Goal: Book appointment/travel/reservation

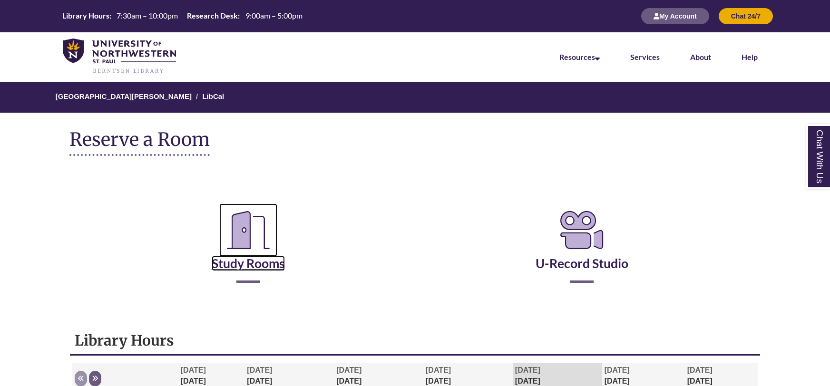
click at [239, 235] on icon "Reserve a Room" at bounding box center [248, 229] width 58 height 53
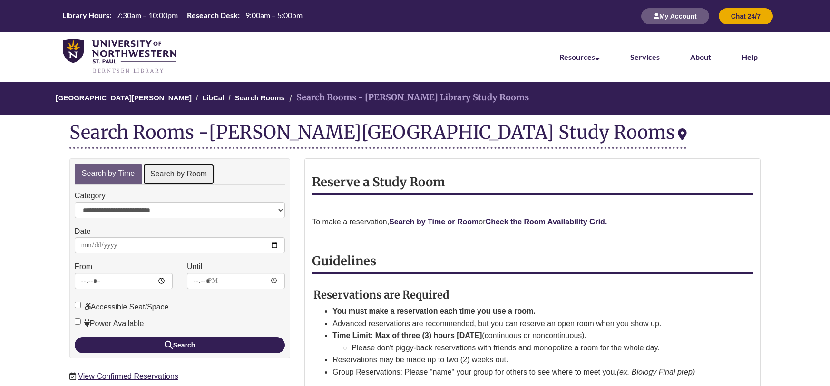
click at [193, 177] on link "Search by Room" at bounding box center [179, 174] width 72 height 21
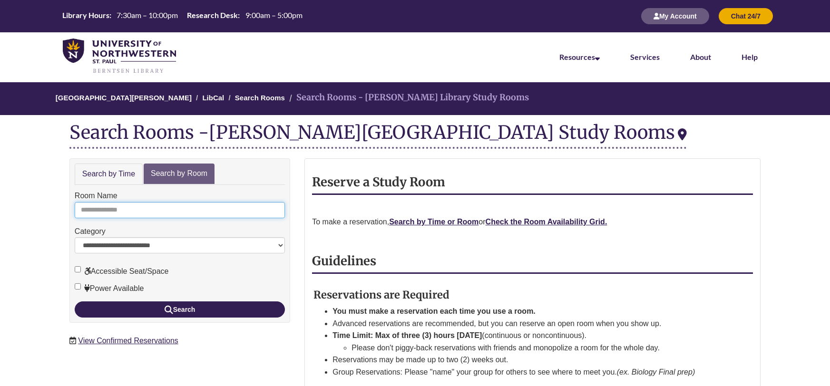
click at [127, 213] on input "Room Name" at bounding box center [180, 210] width 210 height 16
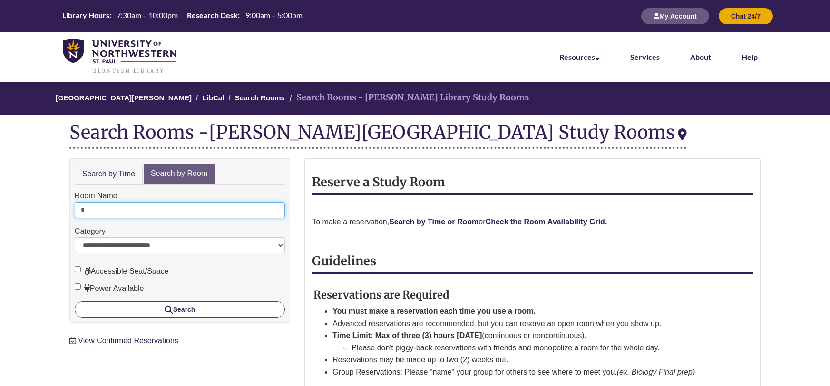
type input "*"
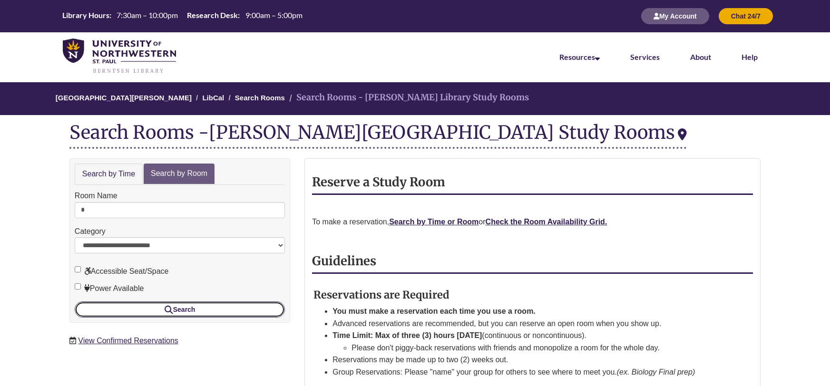
click at [165, 301] on button "Search" at bounding box center [180, 309] width 210 height 16
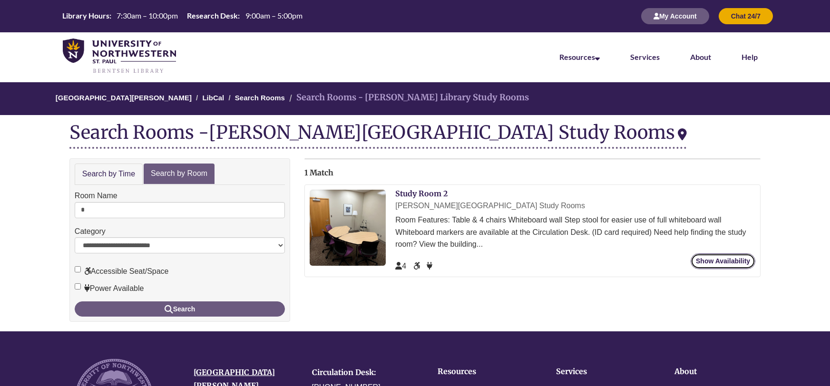
click at [727, 253] on link "Show Availability" at bounding box center [722, 261] width 65 height 16
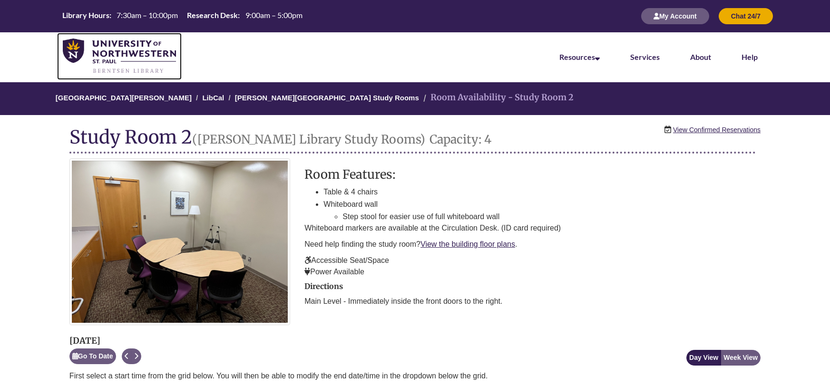
click at [137, 36] on link at bounding box center [119, 56] width 125 height 47
